Goal: Task Accomplishment & Management: Manage account settings

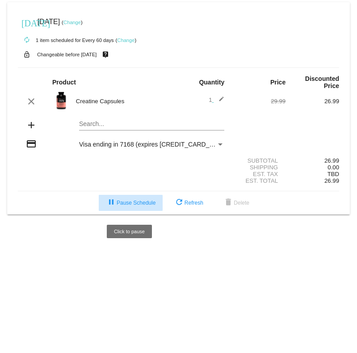
click at [158, 205] on button "pause Pause Schedule" at bounding box center [131, 203] width 64 height 16
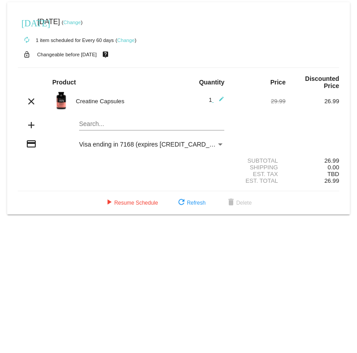
click at [124, 39] on link "Change" at bounding box center [125, 40] width 17 height 5
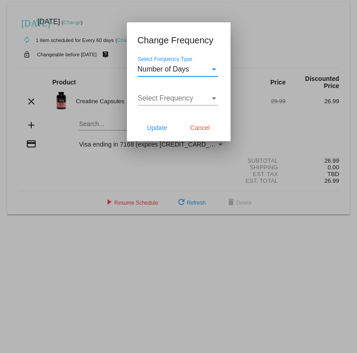
click at [165, 102] on span "Select Frequency" at bounding box center [166, 98] width 56 height 8
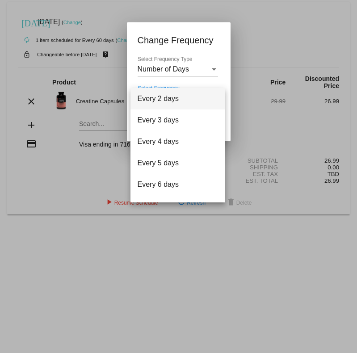
click at [169, 70] on div at bounding box center [178, 176] width 357 height 353
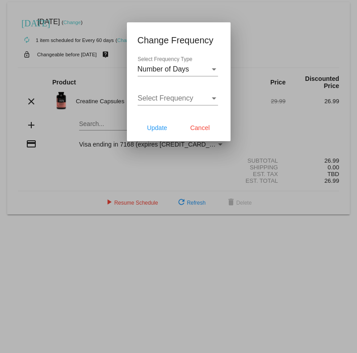
click at [169, 70] on span "Number of Days" at bounding box center [164, 69] width 52 height 8
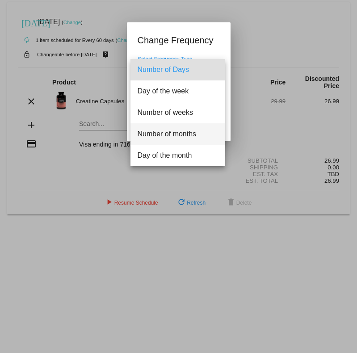
click at [175, 127] on span "Number of months" at bounding box center [178, 133] width 80 height 21
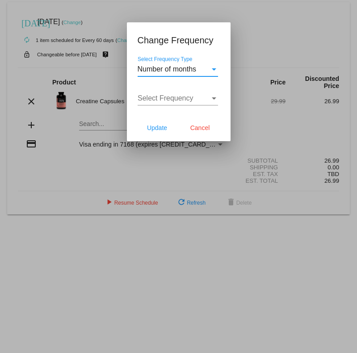
click at [177, 100] on span "Select Frequency" at bounding box center [166, 98] width 56 height 8
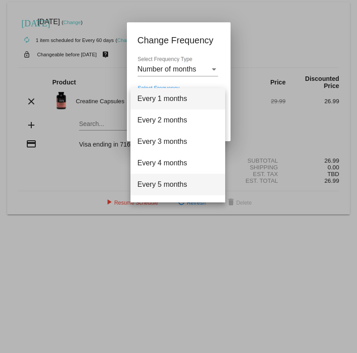
click at [168, 180] on span "Every 5 months" at bounding box center [178, 184] width 80 height 21
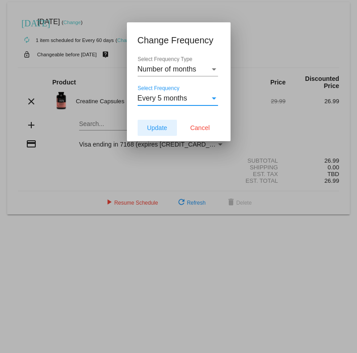
click at [157, 122] on button "Update" at bounding box center [157, 128] width 39 height 16
